Goal: Task Accomplishment & Management: Manage account settings

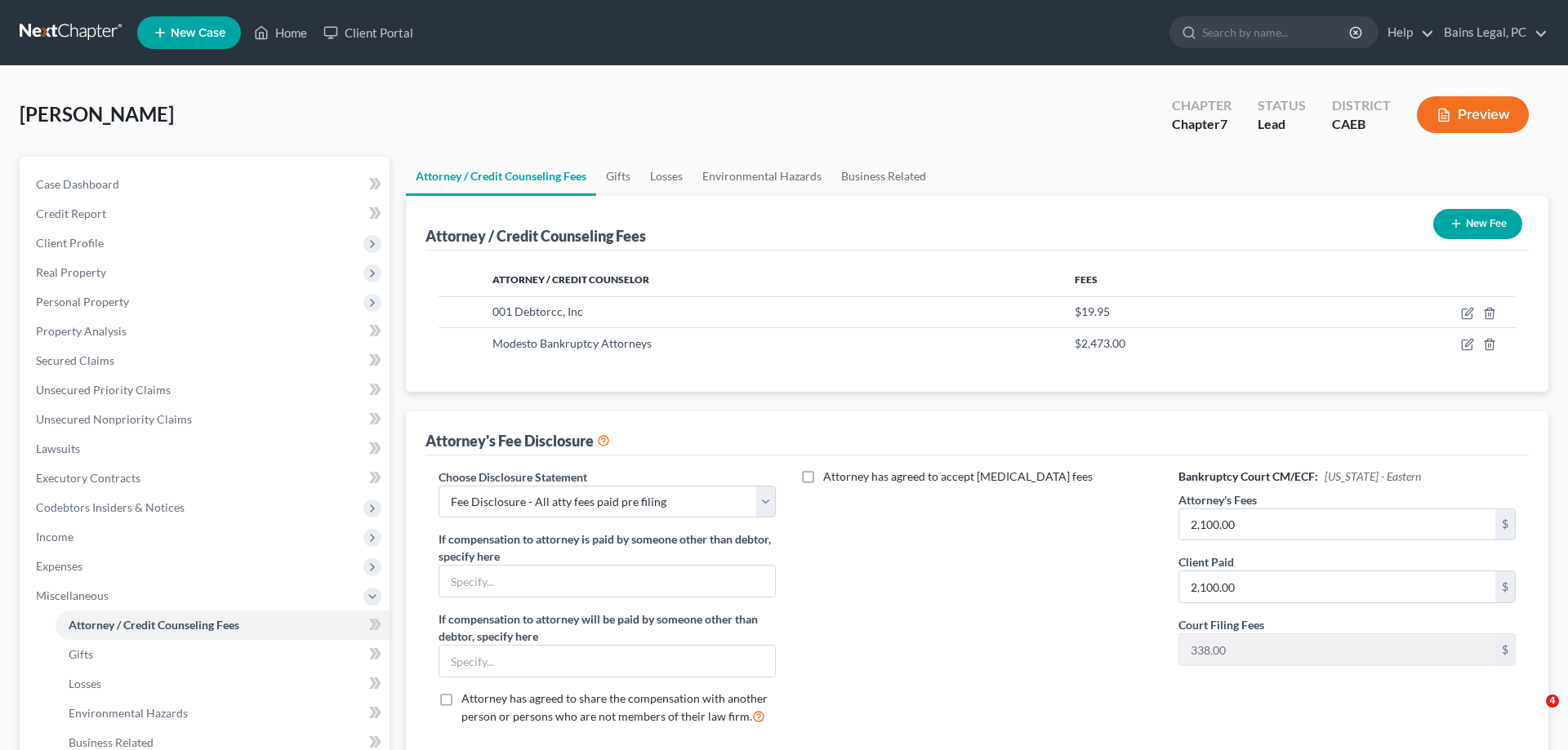
select select "36"
click at [295, 31] on link "Home" at bounding box center [280, 32] width 69 height 30
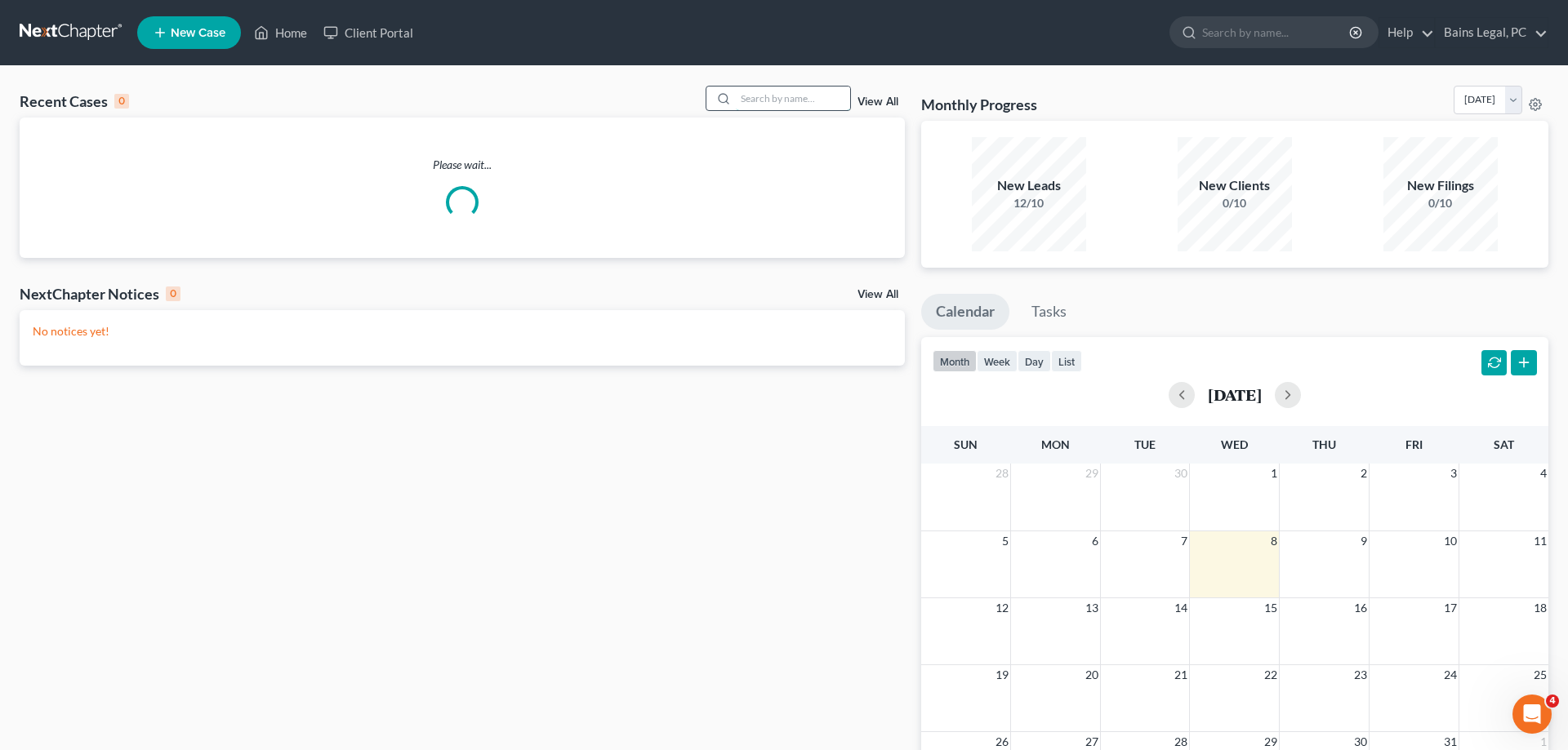
click at [776, 105] on input "search" at bounding box center [792, 98] width 114 height 23
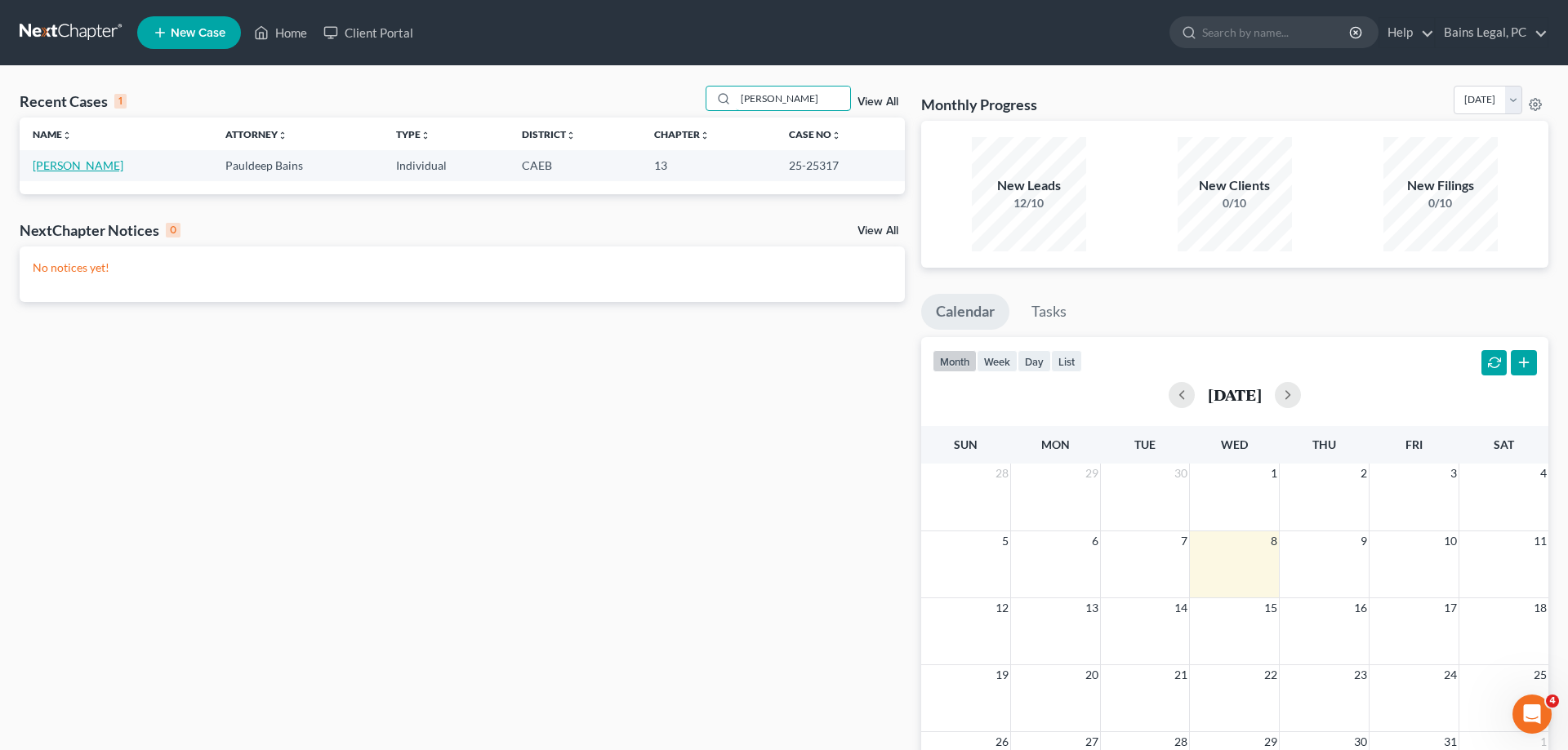
type input "[PERSON_NAME]"
click at [35, 166] on link "[PERSON_NAME]" at bounding box center [77, 164] width 91 height 13
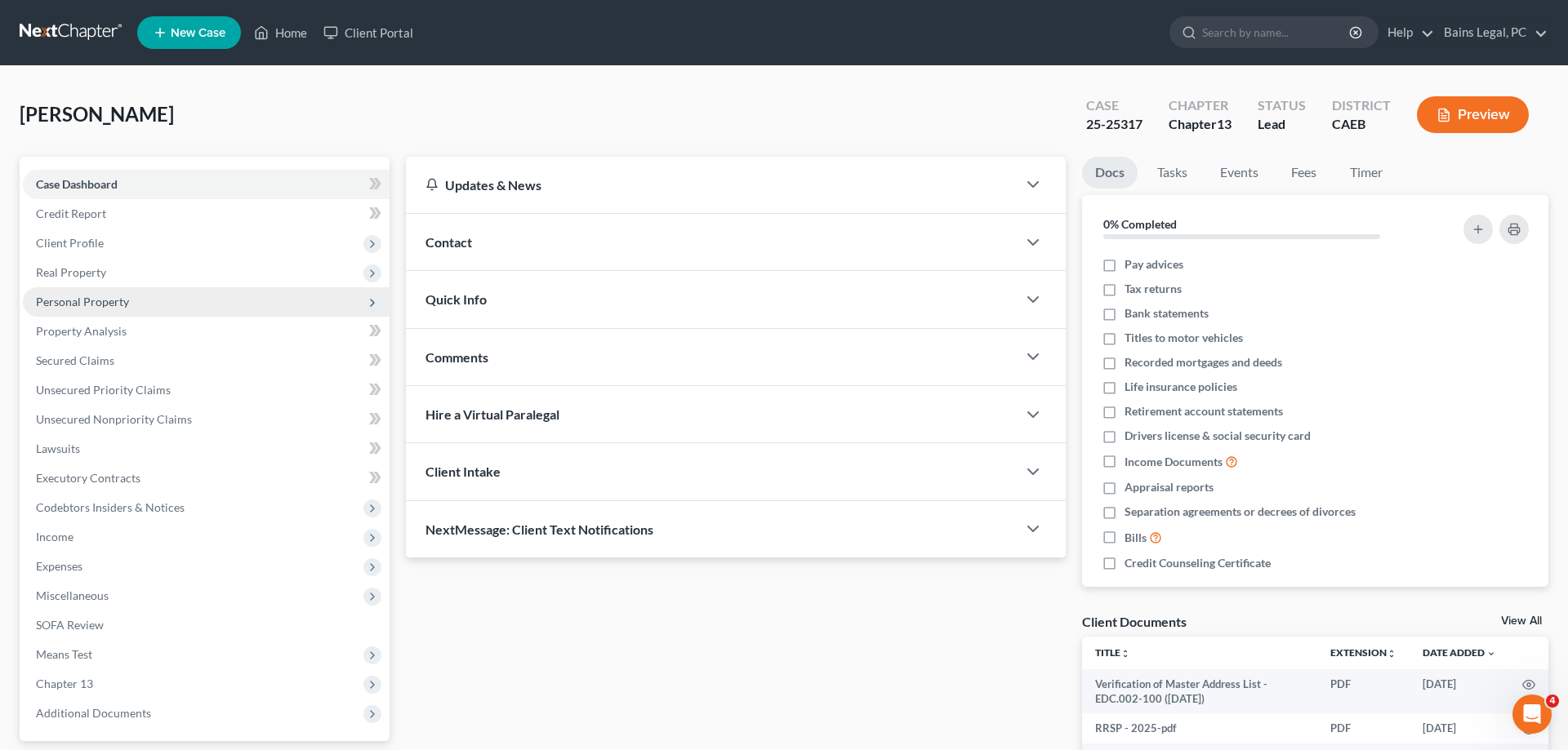
click at [126, 303] on span "Personal Property" at bounding box center [83, 301] width 93 height 13
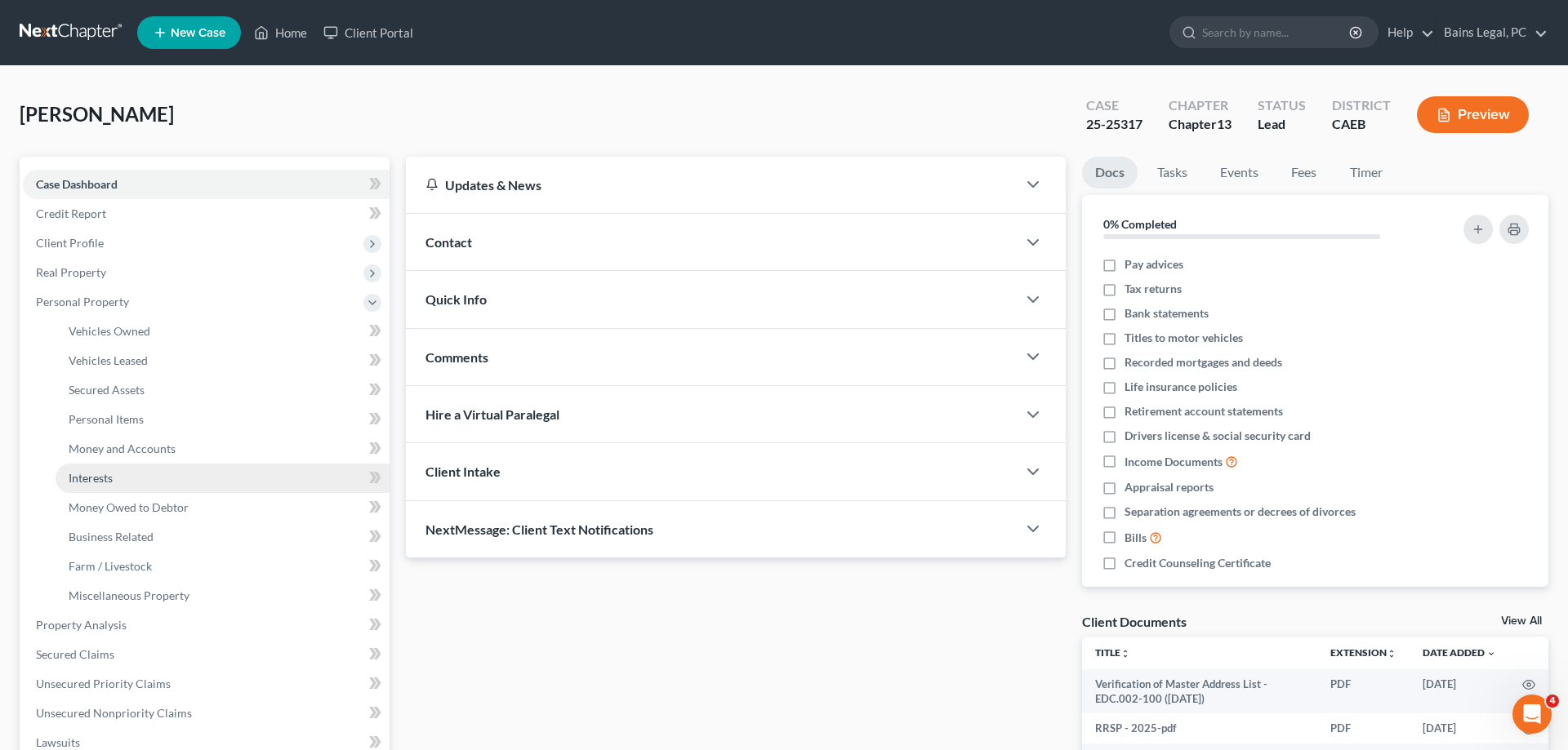
click at [130, 481] on link "Interests" at bounding box center [223, 478] width 334 height 30
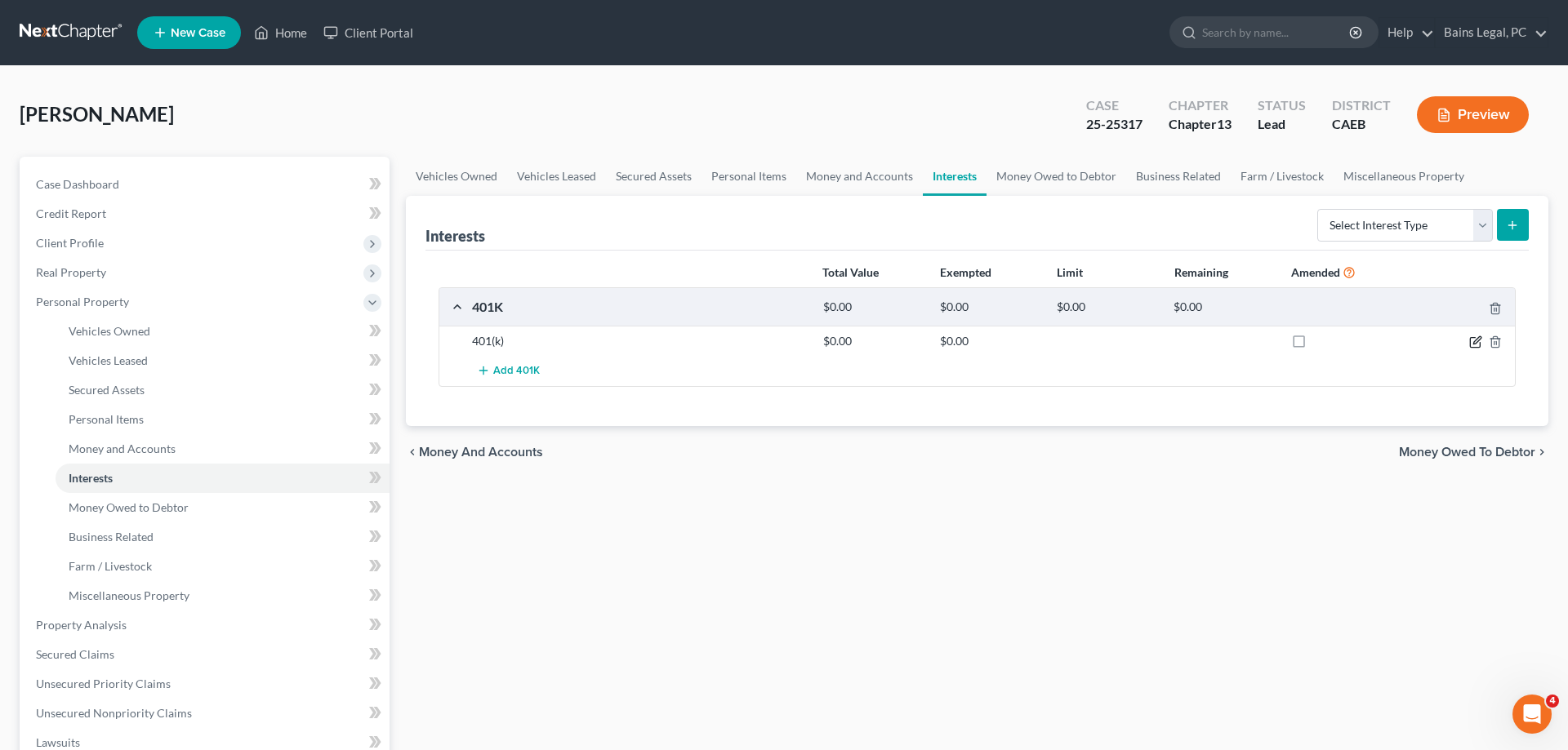
click at [1475, 340] on icon "button" at bounding box center [1476, 342] width 13 height 13
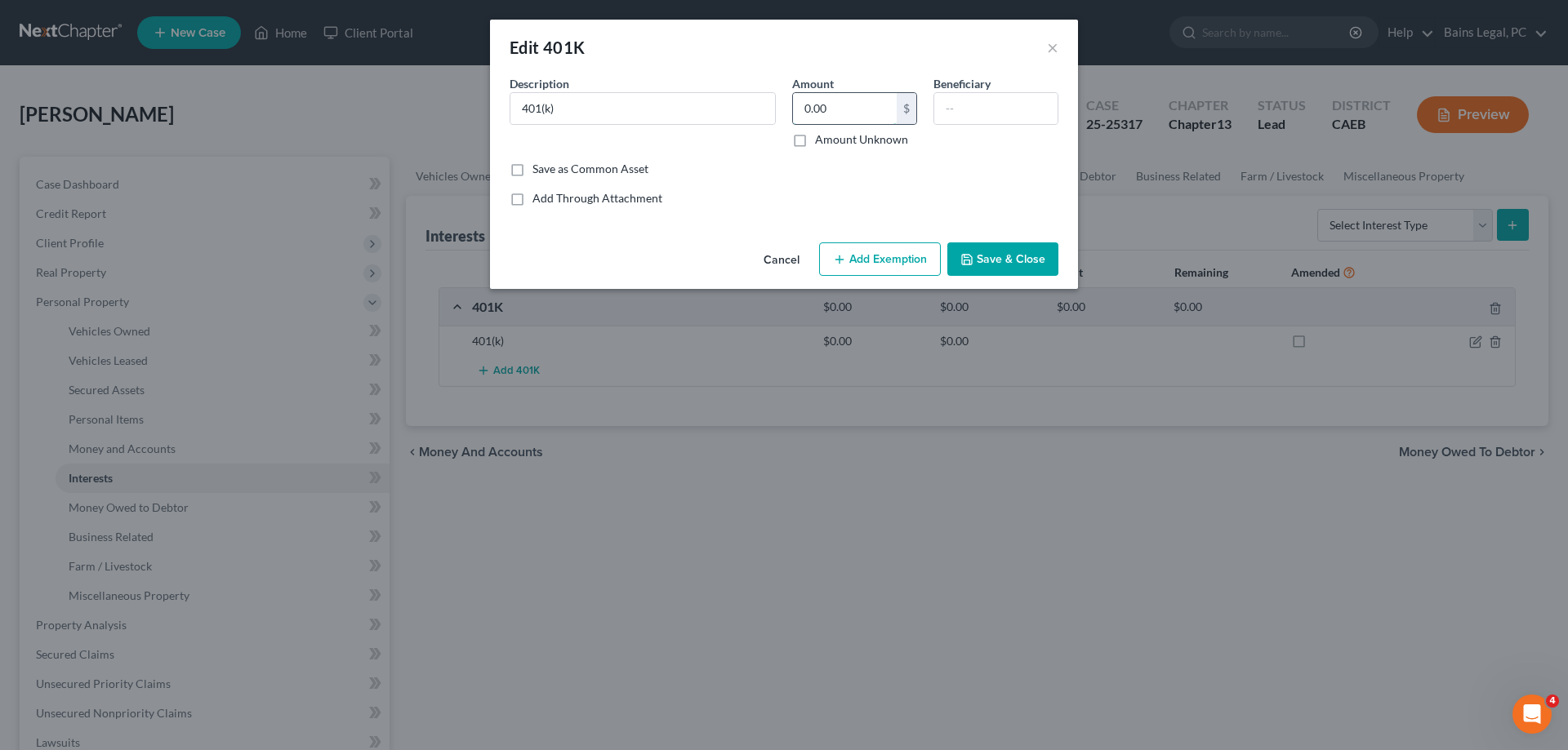
click at [862, 114] on input "0.00" at bounding box center [844, 109] width 103 height 31
type input "5,257.42"
click at [876, 261] on button "Add Exemption" at bounding box center [879, 260] width 121 height 34
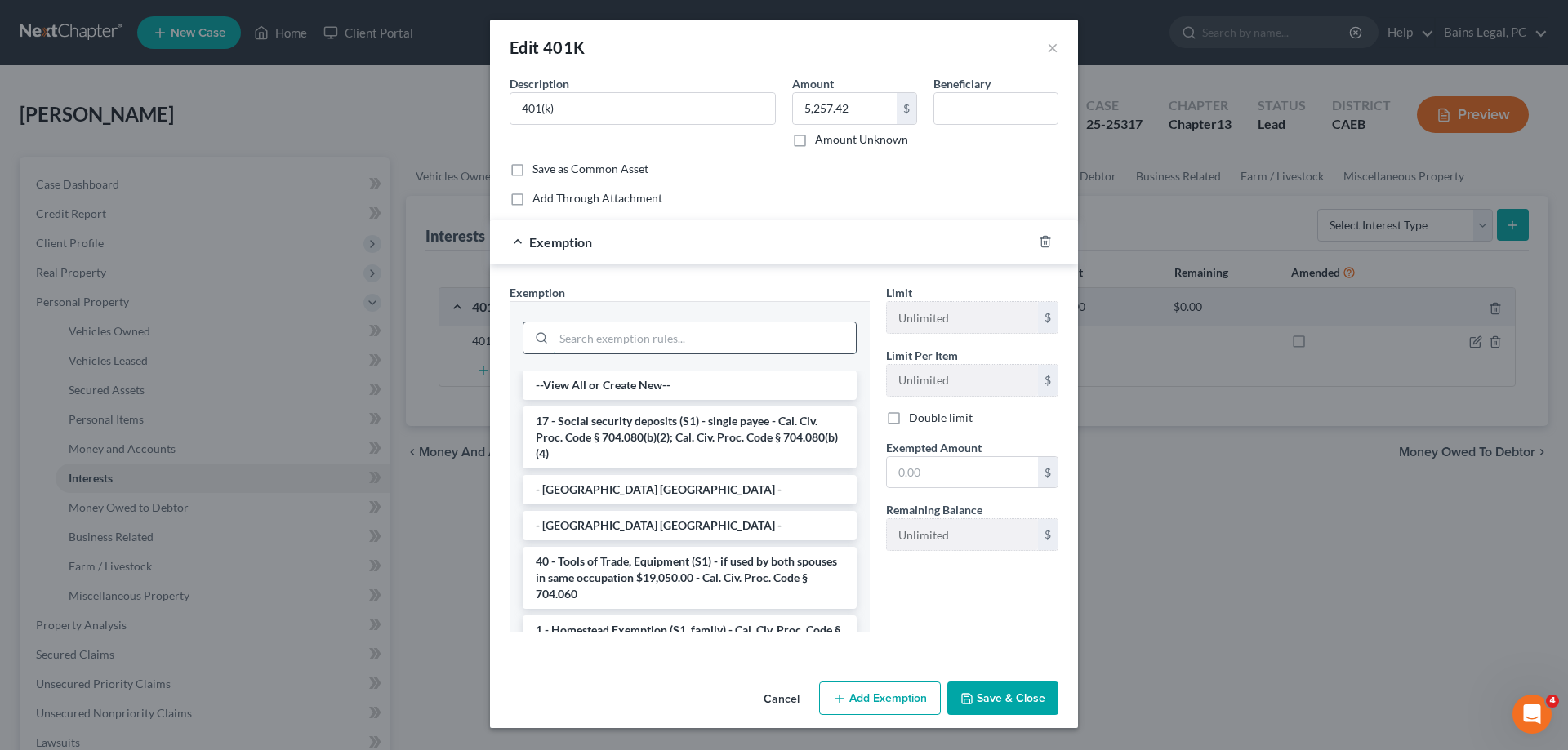
click at [703, 339] on input "search" at bounding box center [704, 338] width 302 height 31
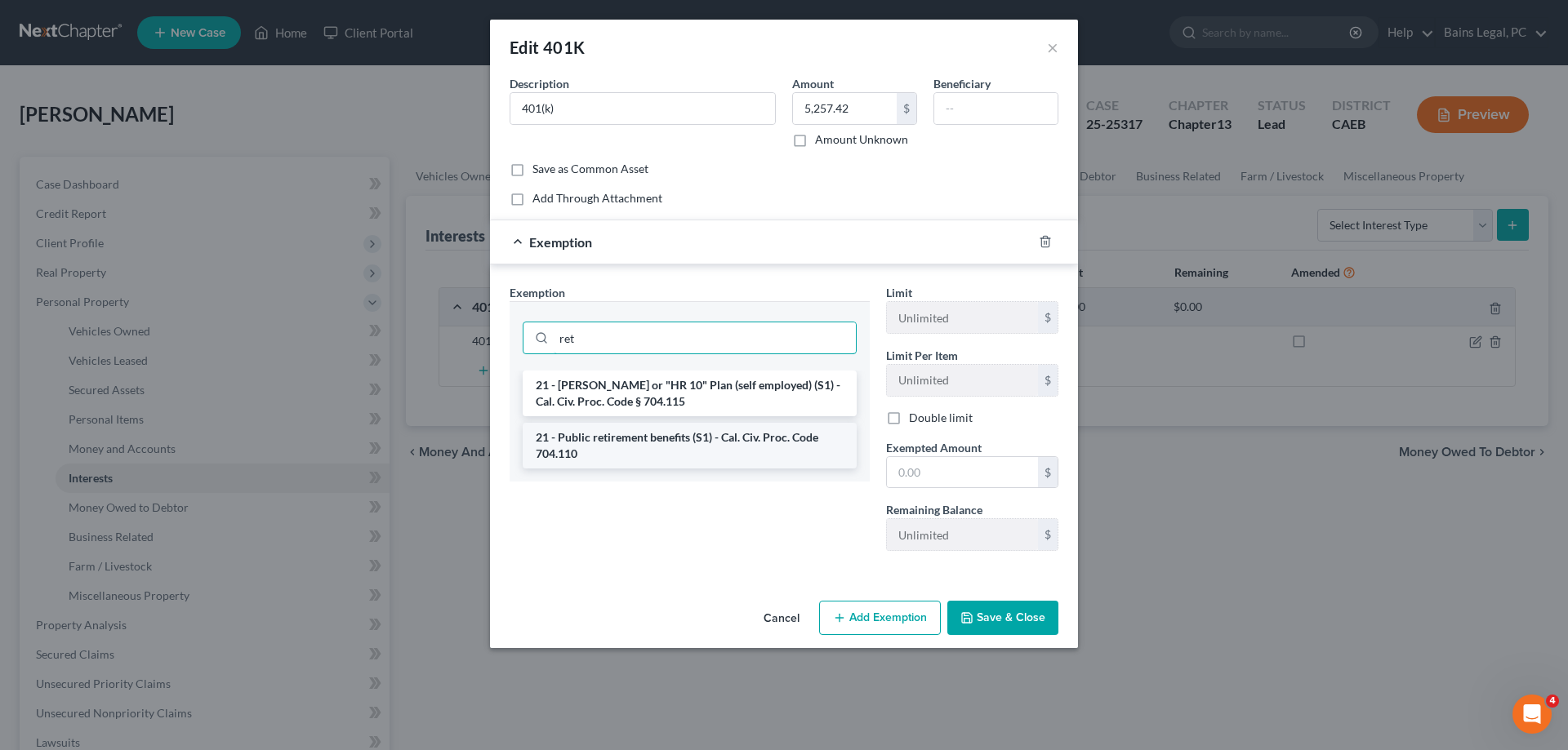
type input "ret"
click at [716, 443] on li "21 - Public retirement benefits (S1) - Cal. Civ. Proc. Code 704.110" at bounding box center [690, 446] width 334 height 46
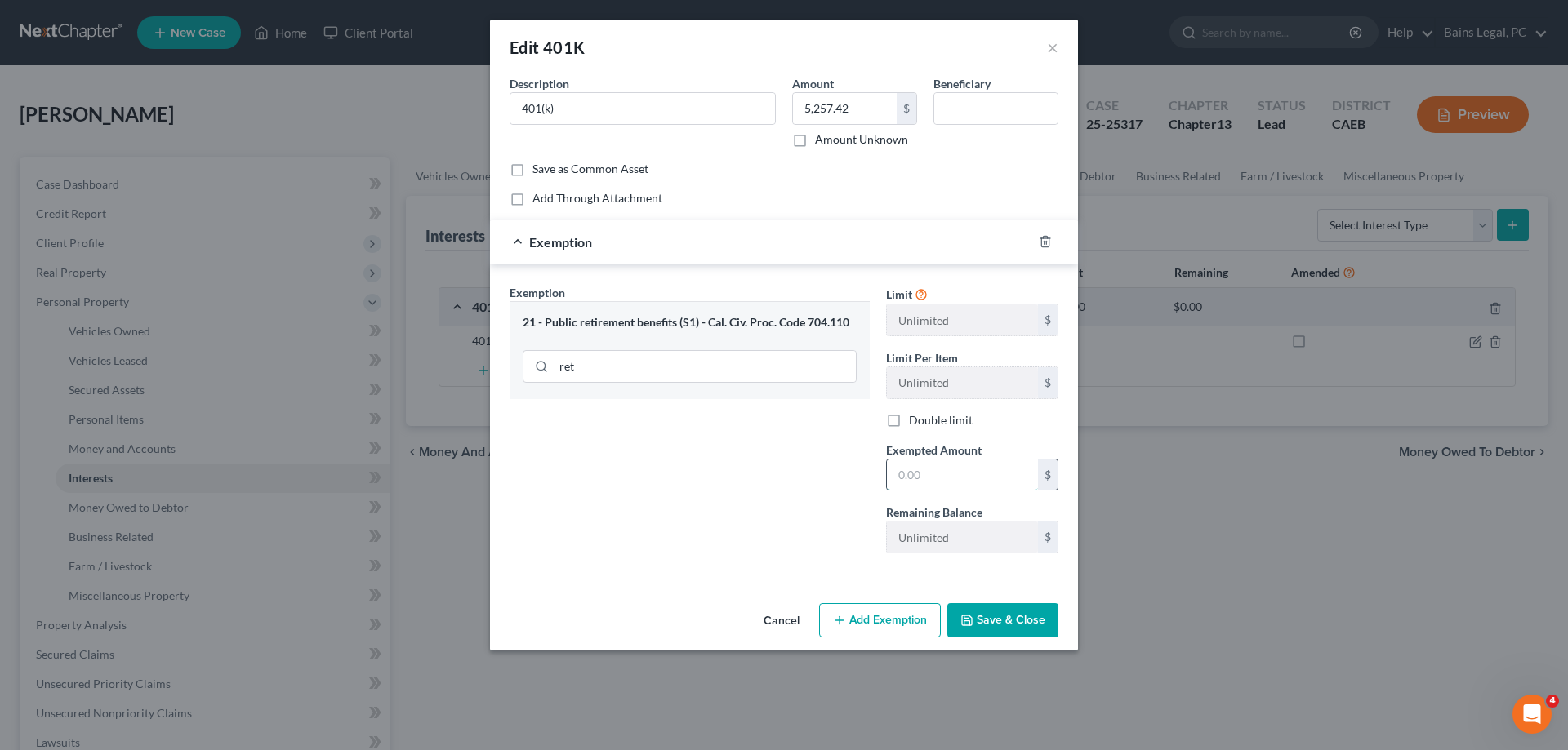
click at [929, 463] on input "text" at bounding box center [962, 475] width 151 height 31
type input "5,257.42"
click at [992, 615] on button "Save & Close" at bounding box center [1003, 621] width 111 height 34
